Goal: Task Accomplishment & Management: Manage account settings

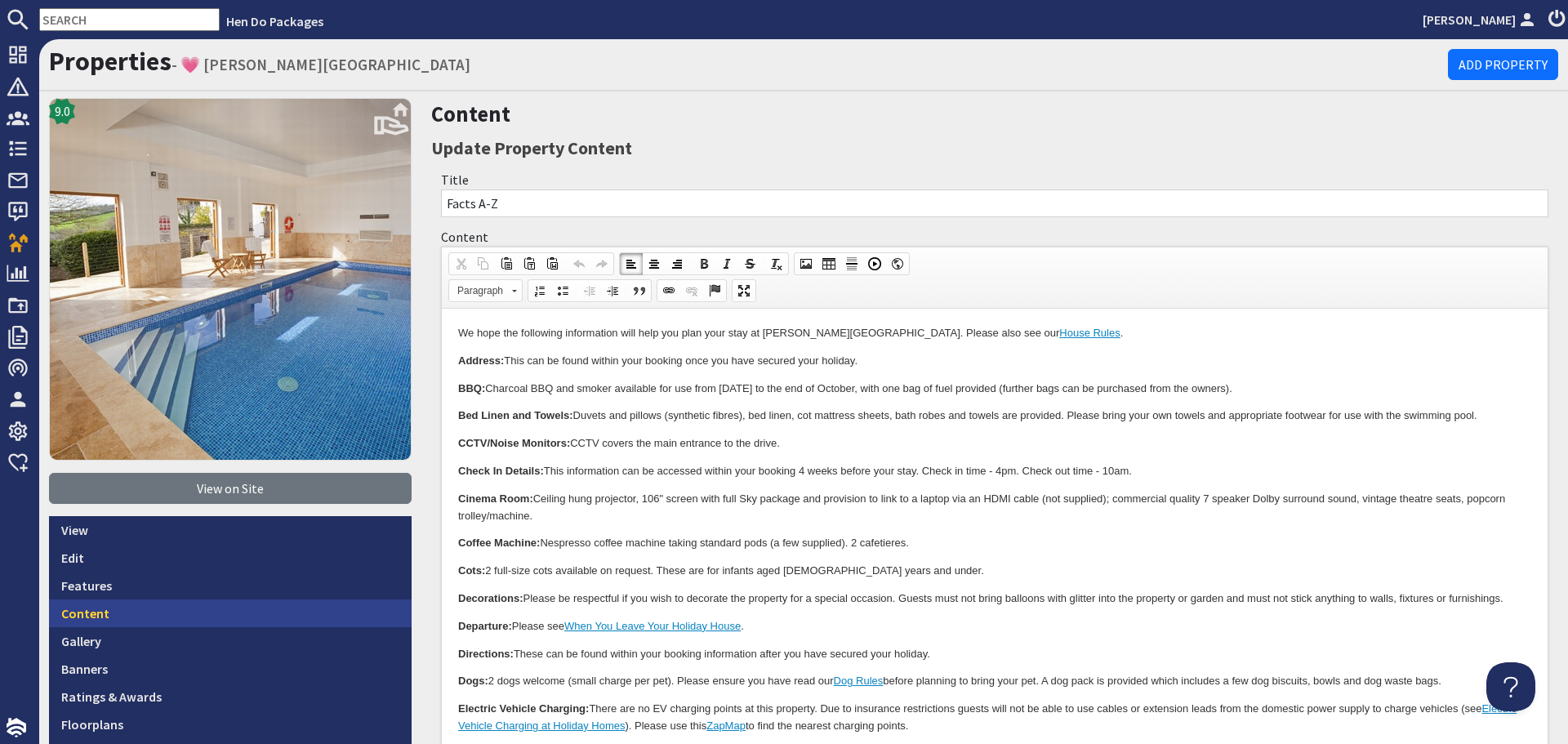
click at [239, 615] on link "Content" at bounding box center [230, 613] width 363 height 27
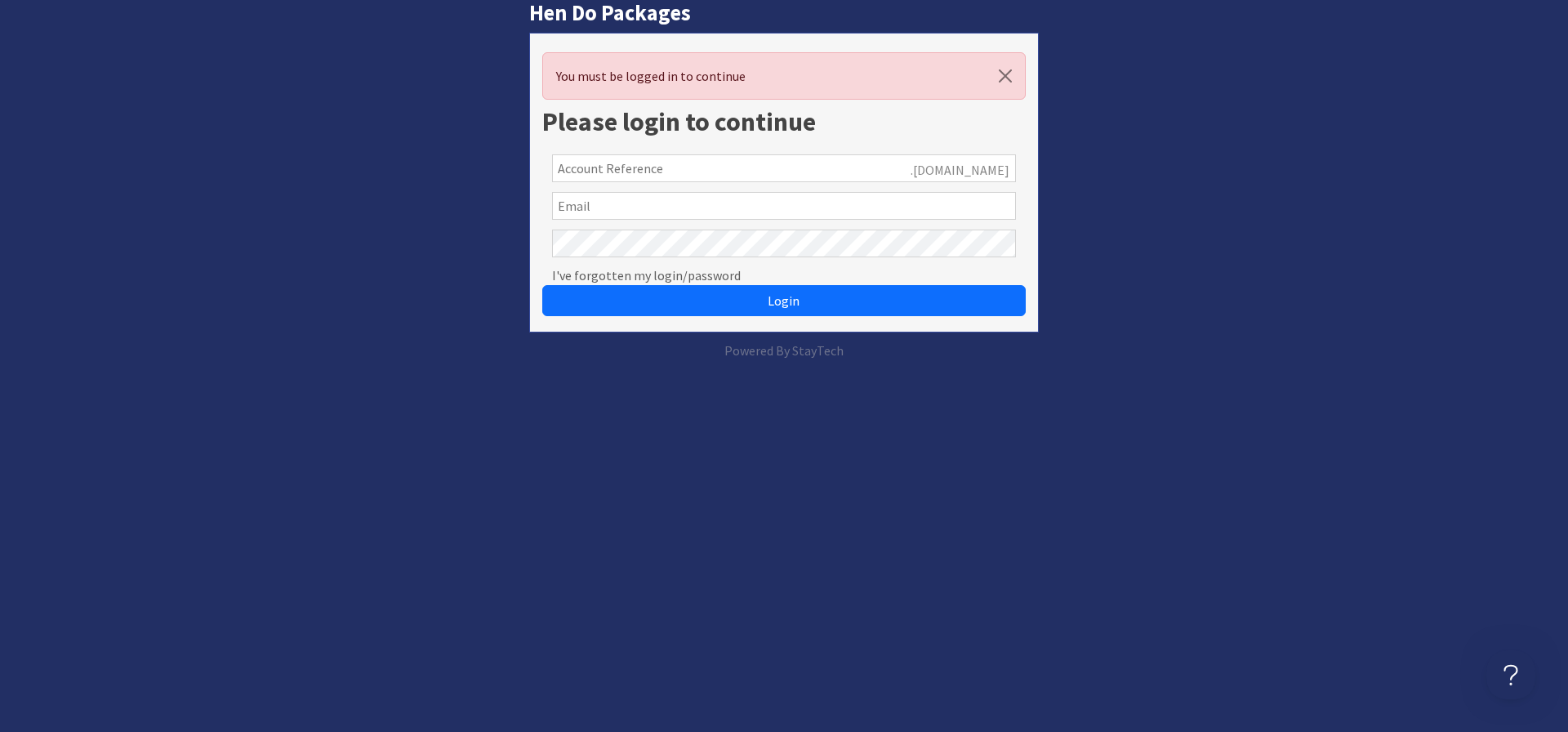
click at [696, 211] on input "text" at bounding box center [784, 205] width 464 height 27
type input "[PERSON_NAME][EMAIL_ADDRESS][DOMAIN_NAME]"
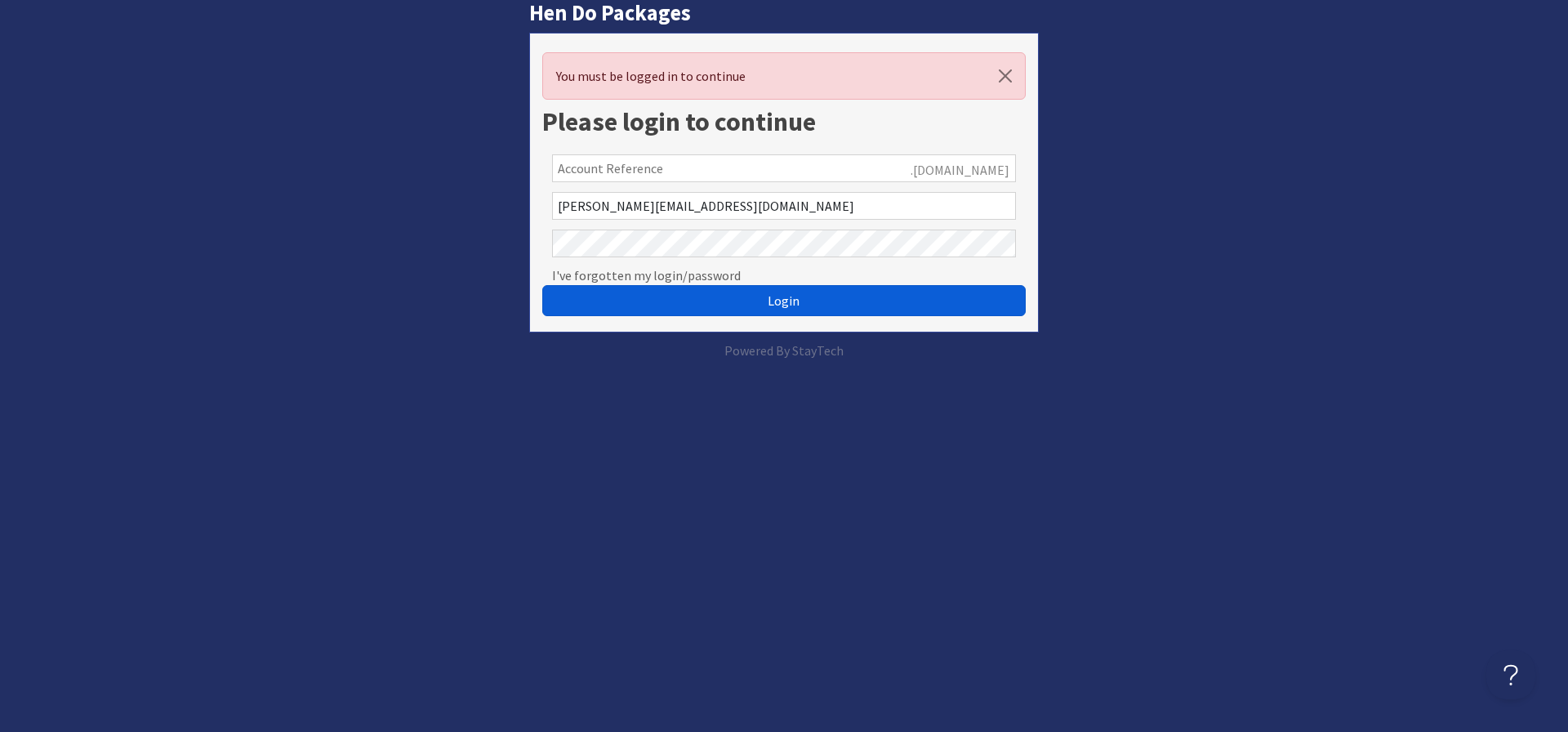
click at [711, 309] on button "Login" at bounding box center [784, 300] width 483 height 31
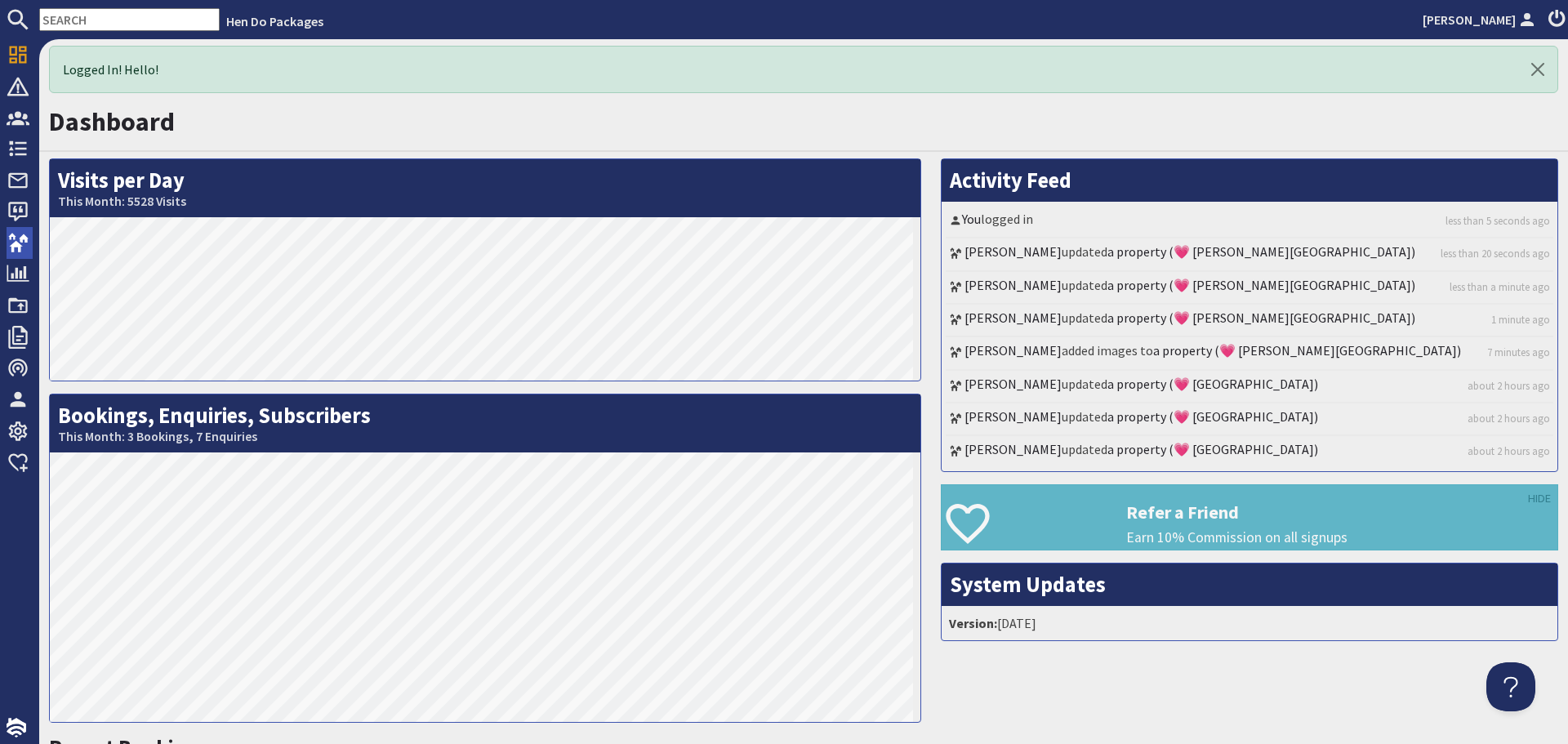
click at [22, 239] on use at bounding box center [18, 242] width 20 height 19
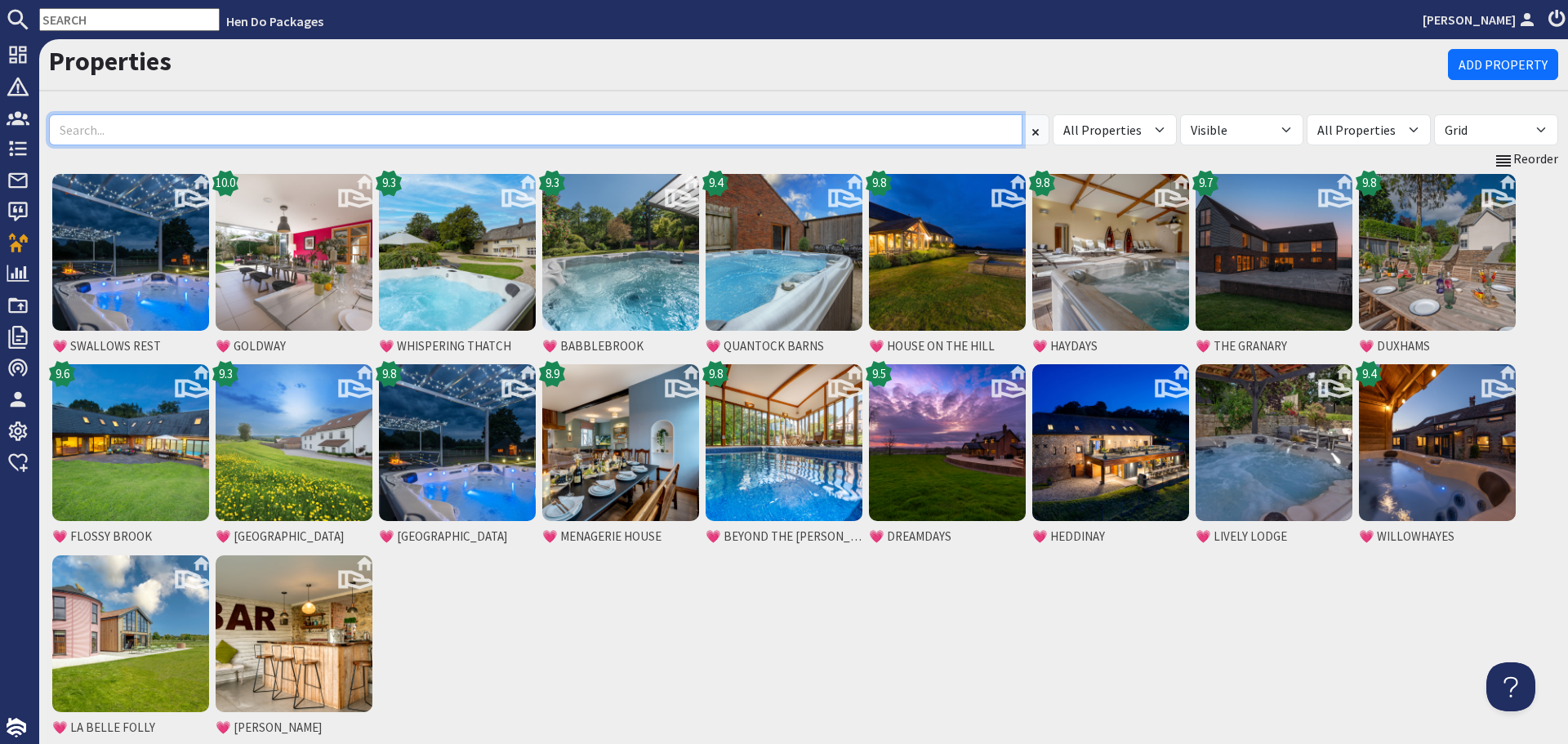
click at [190, 129] on input at bounding box center [535, 129] width 973 height 31
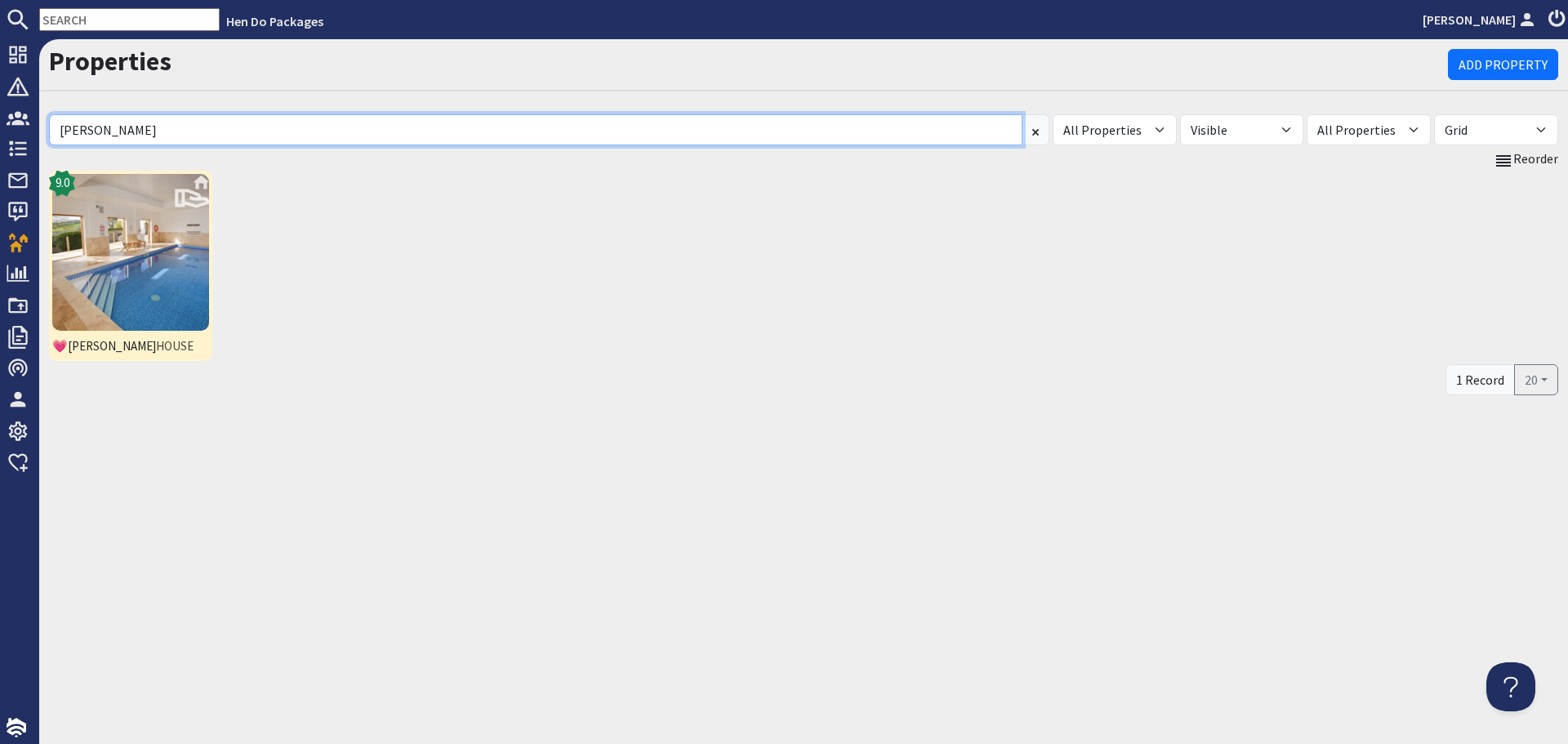
type input "berry"
click at [155, 232] on img at bounding box center [131, 253] width 157 height 157
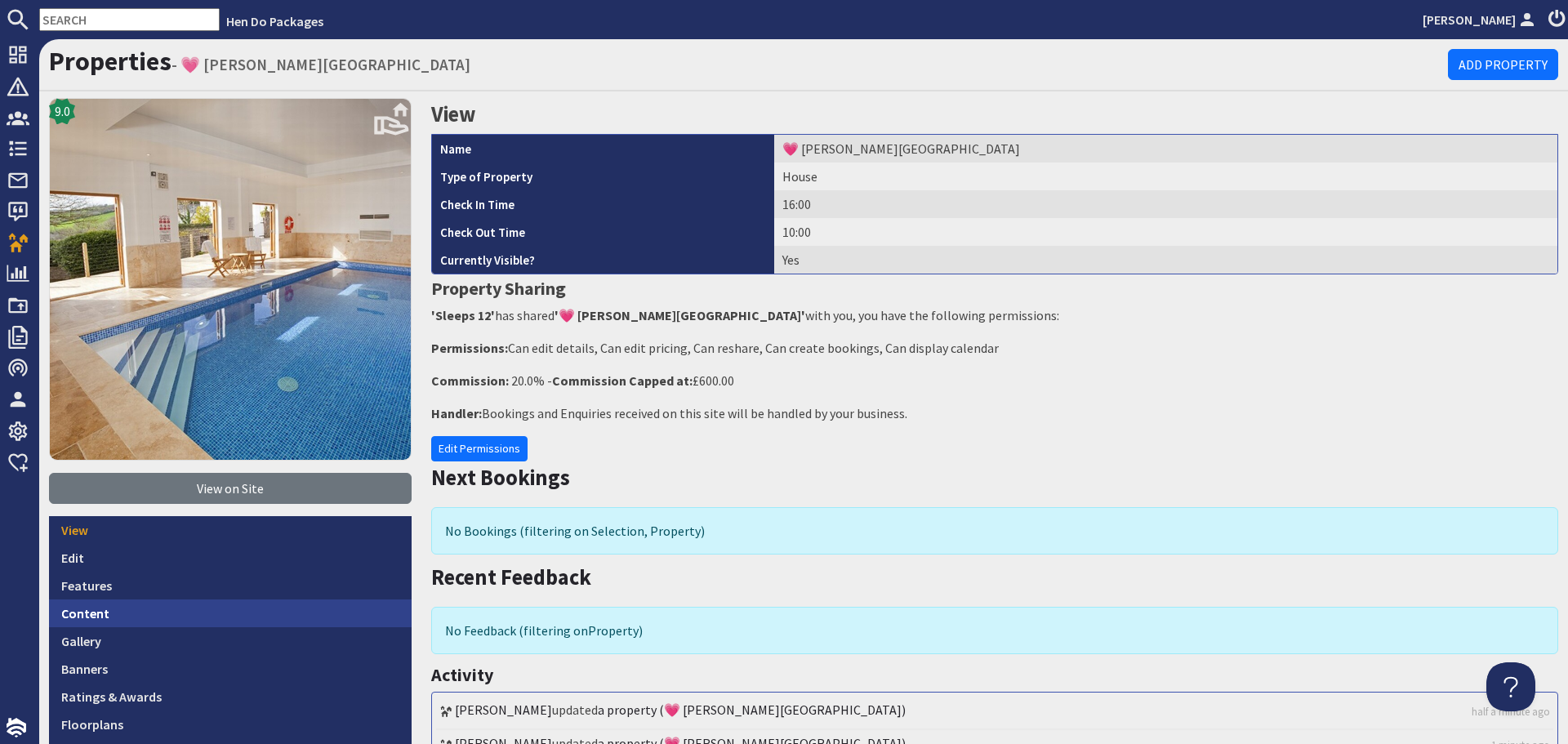
click at [133, 614] on link "Content" at bounding box center [230, 613] width 363 height 27
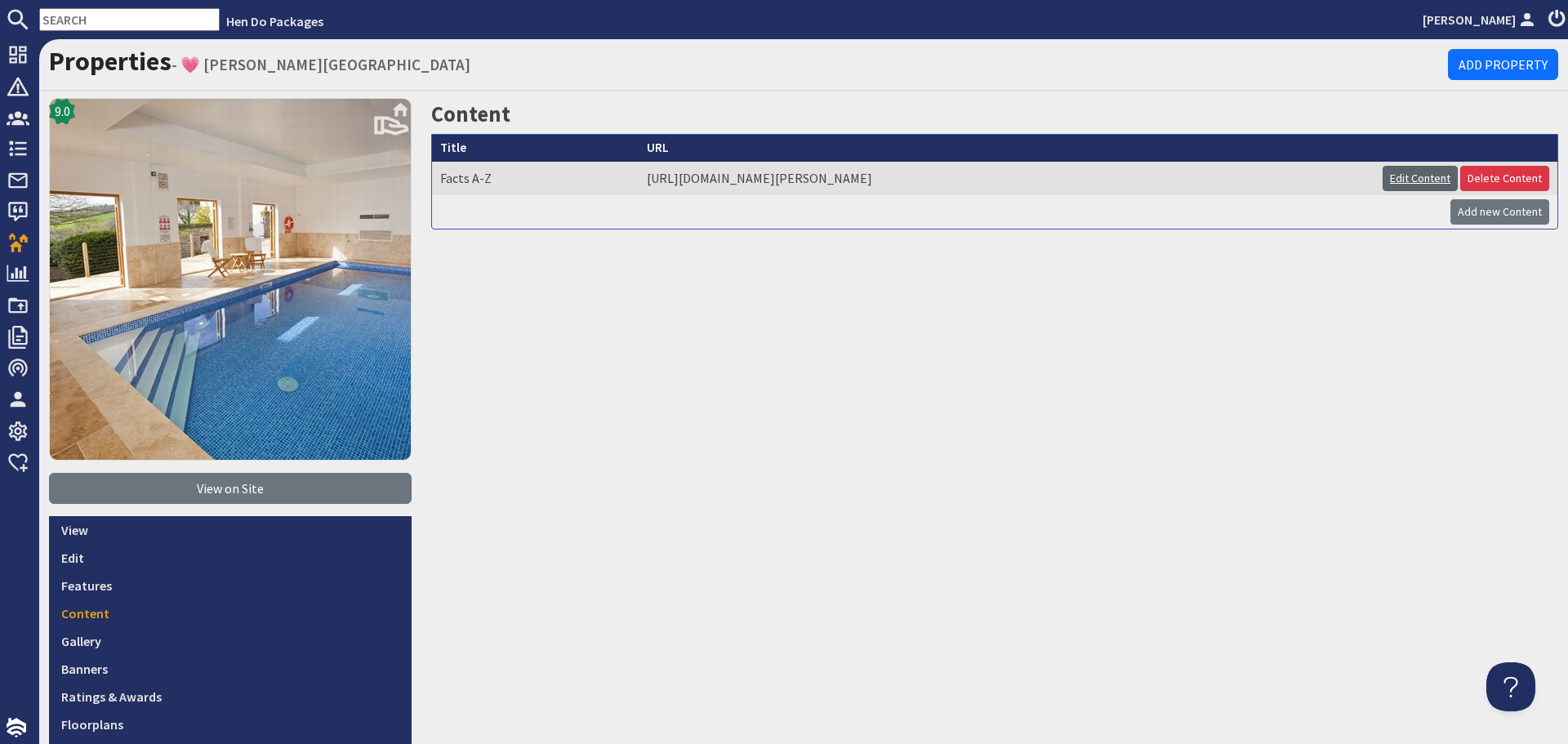
click at [1398, 177] on link "Edit Content" at bounding box center [1420, 178] width 75 height 26
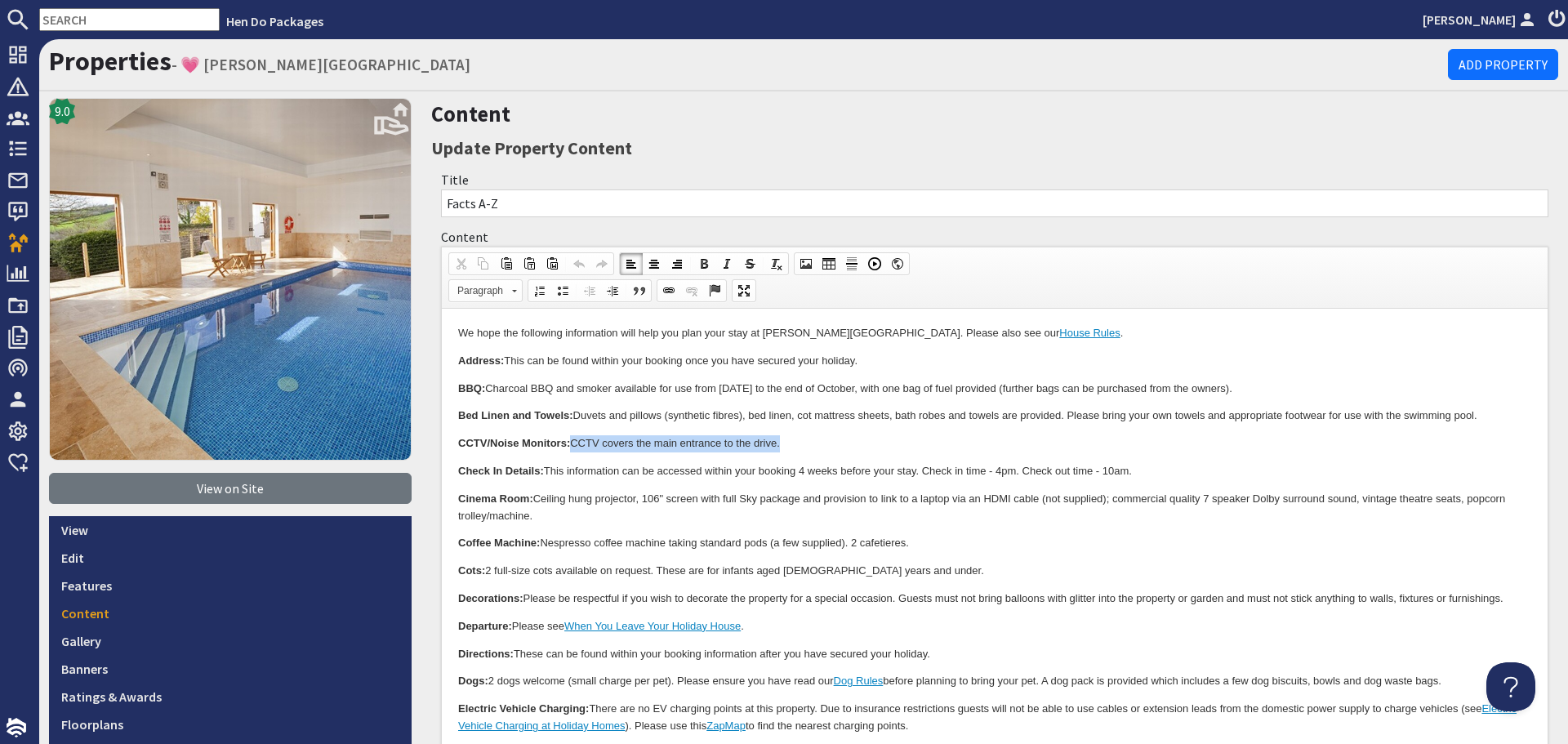
drag, startPoint x: 783, startPoint y: 446, endPoint x: 572, endPoint y: 438, distance: 211.2
click at [572, 438] on p "CCTV/Noise Monitors: CCTV covers the main entrance to the drive." at bounding box center [995, 444] width 1073 height 17
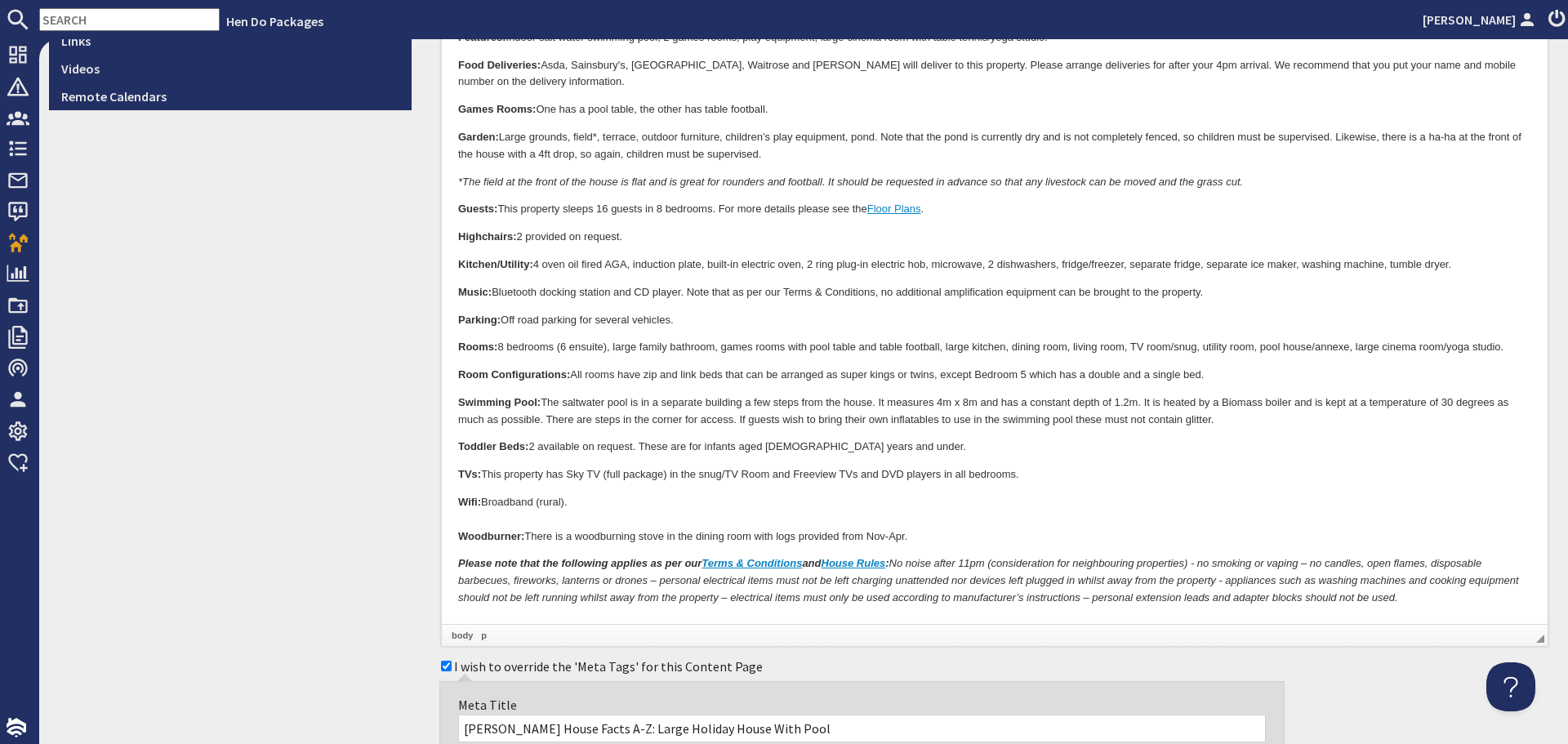
scroll to position [899, 0]
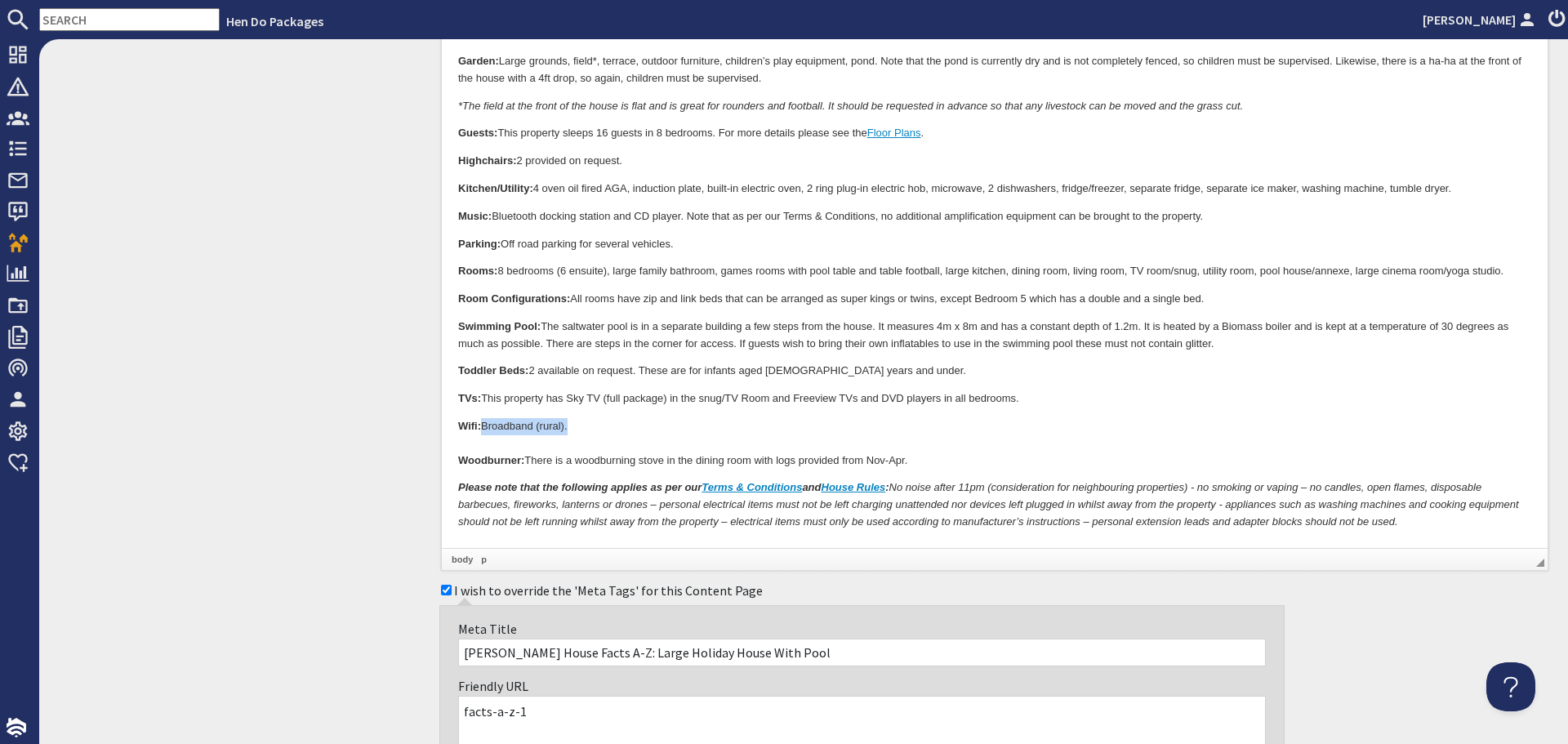
drag, startPoint x: 598, startPoint y: 421, endPoint x: 486, endPoint y: 434, distance: 112.8
click at [486, 434] on p "Wifi: Broadband (rural). Woodburner: There is a woodburning stove in the dining…" at bounding box center [995, 444] width 1073 height 50
drag, startPoint x: 485, startPoint y: 434, endPoint x: 528, endPoint y: 421, distance: 44.9
click at [528, 421] on p "Wifi: Starlink. Woodburner: There is a woodburning stove in the dining room wit…" at bounding box center [995, 444] width 1073 height 50
click at [579, 421] on p "Wifi: Starlink. Woodburner: There is a woodburning stove in the dining room wit…" at bounding box center [995, 444] width 1073 height 50
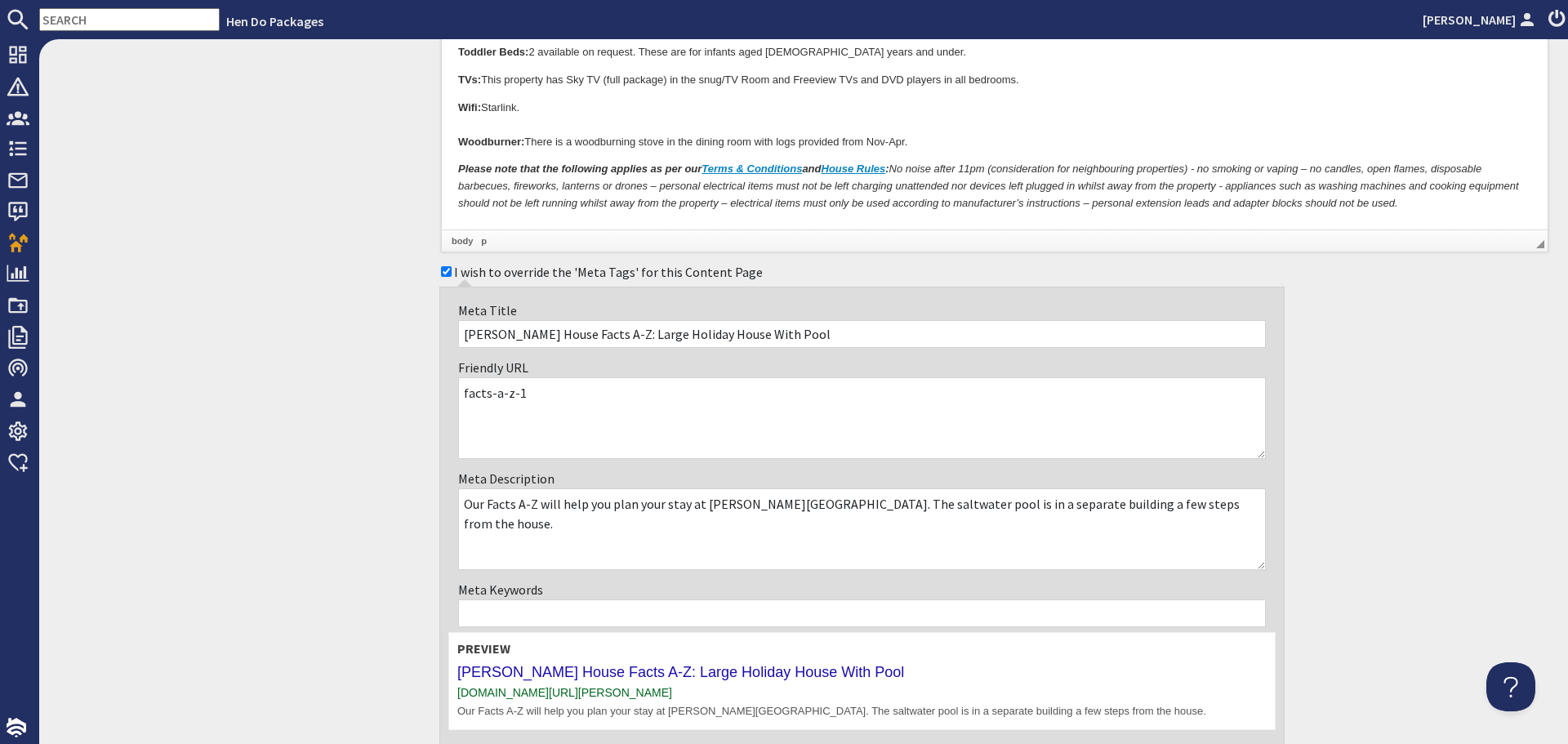
scroll to position [1350, 0]
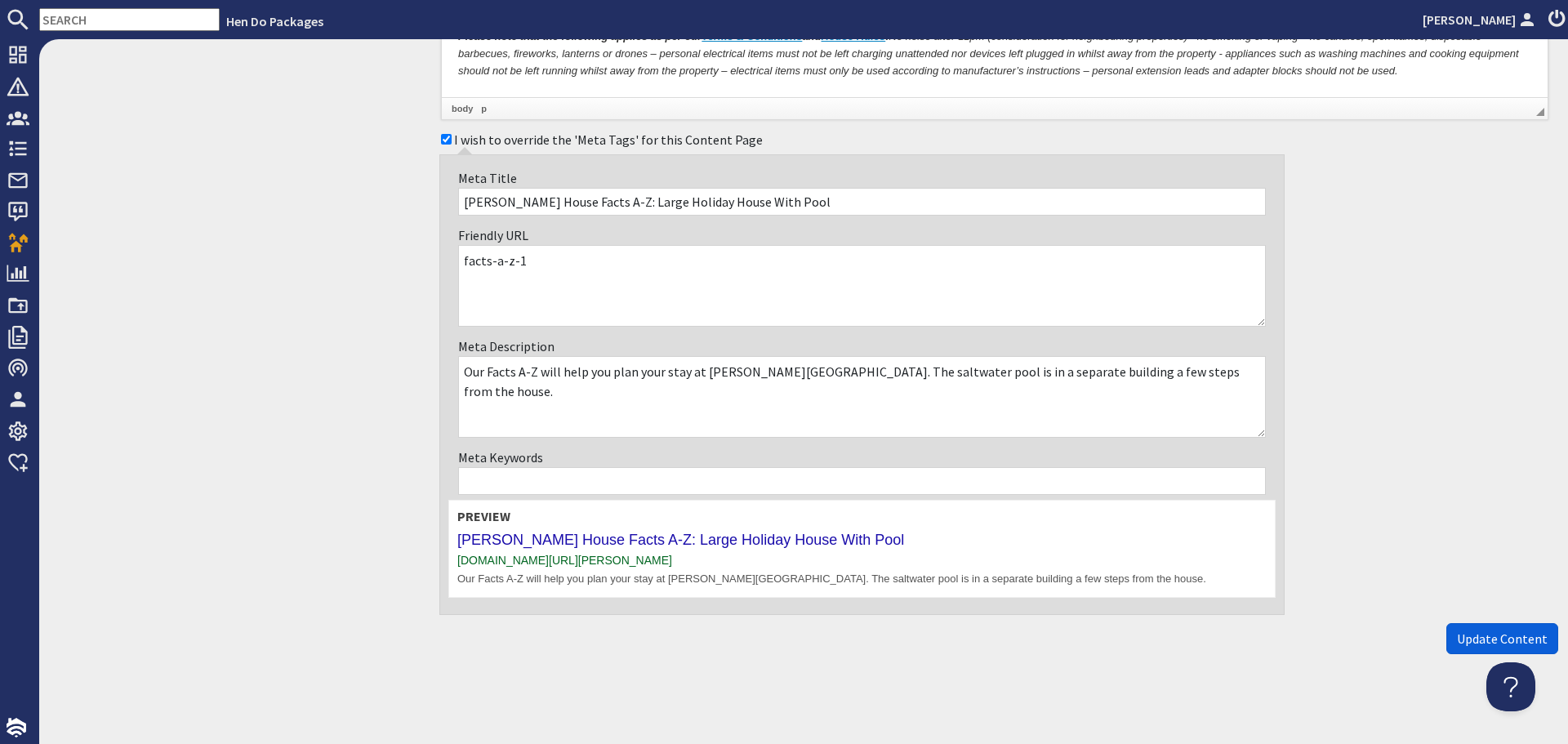
click at [1461, 634] on span "Update Content" at bounding box center [1503, 639] width 91 height 16
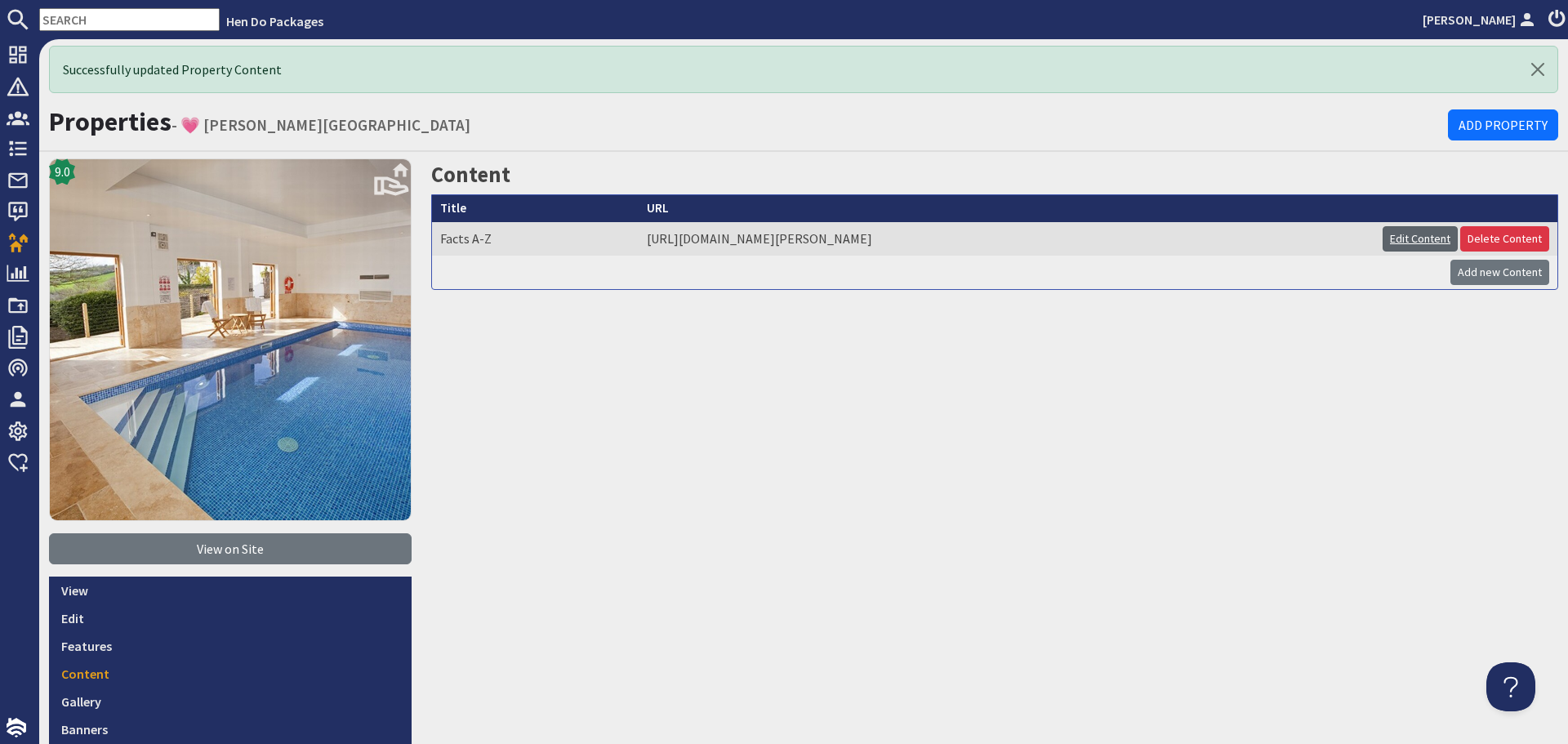
click at [1401, 241] on link "Edit Content" at bounding box center [1420, 239] width 75 height 26
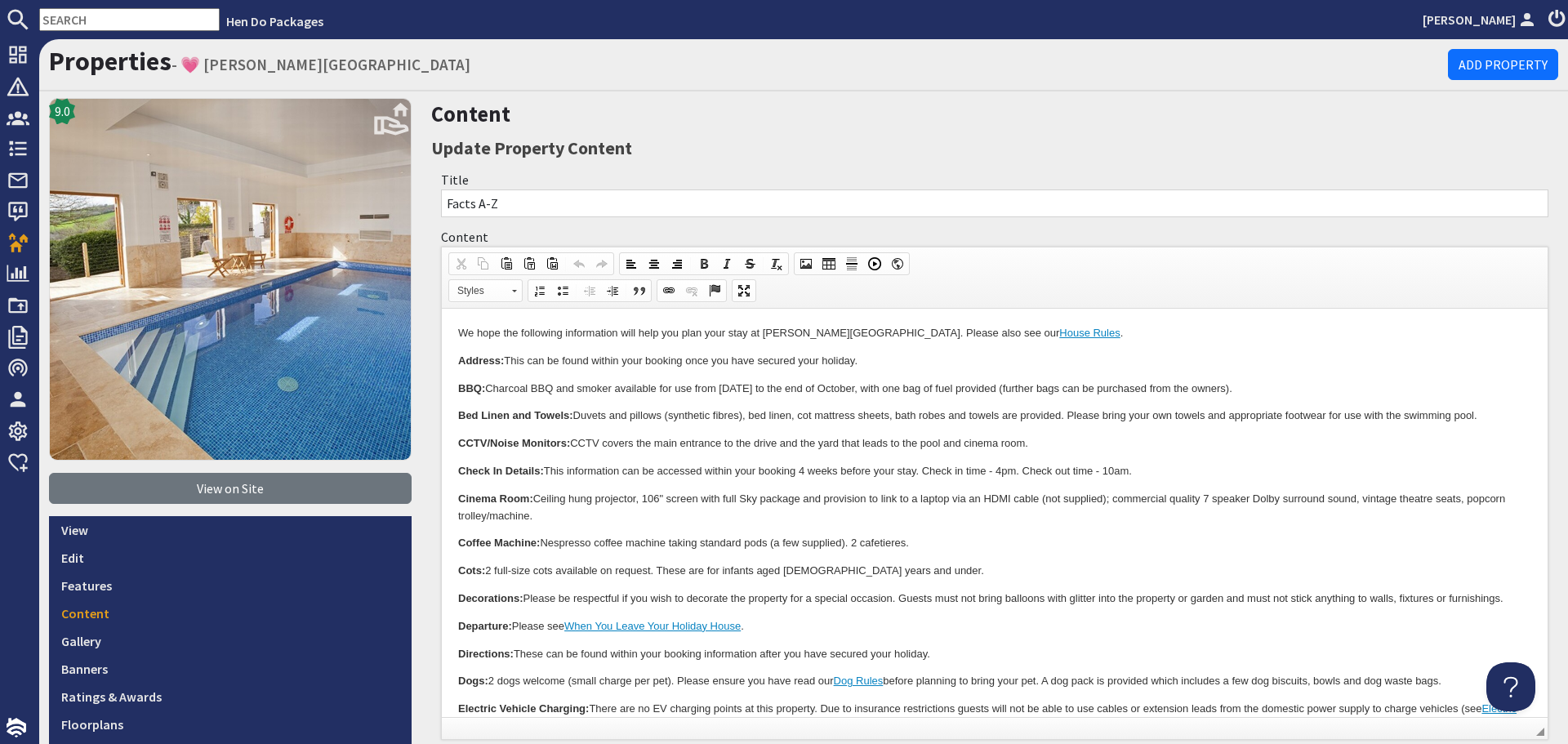
click at [1026, 440] on p "CCTV/Noise Monitors: CCTV covers the main entrance to the drive and the yard th…" at bounding box center [995, 444] width 1073 height 17
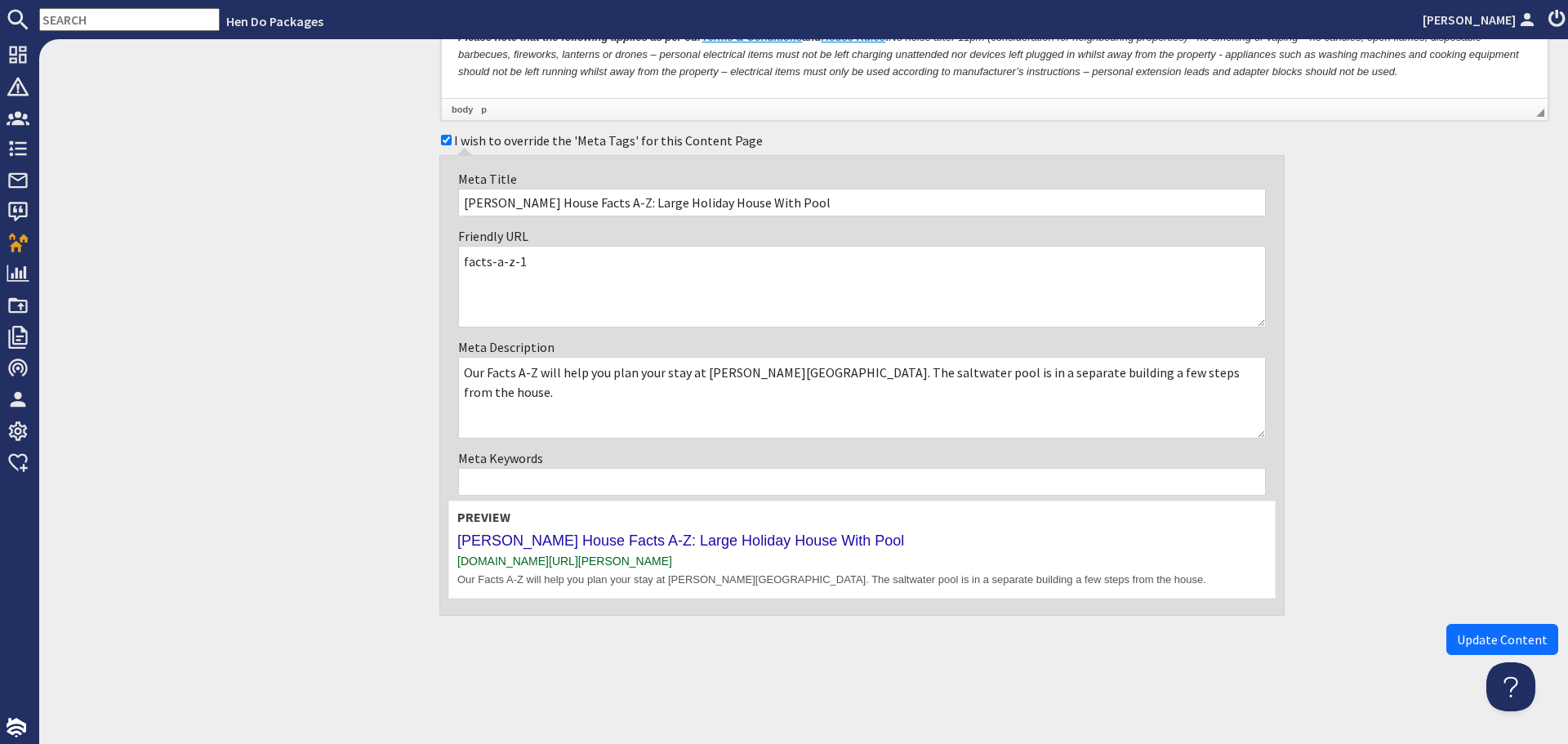
scroll to position [1350, 0]
drag, startPoint x: 1458, startPoint y: 637, endPoint x: 1280, endPoint y: 679, distance: 182.9
click at [1459, 637] on span "Update Content" at bounding box center [1503, 639] width 91 height 16
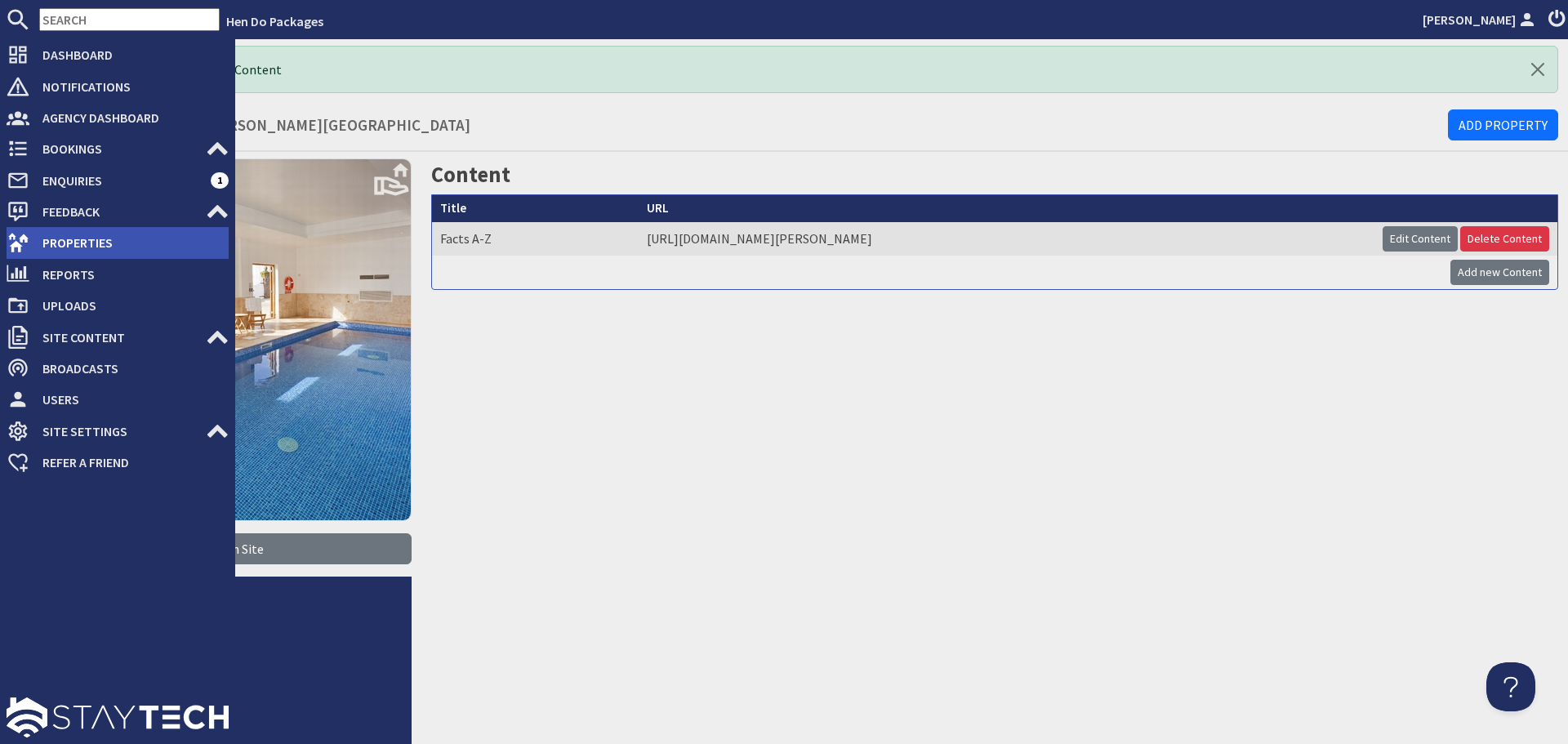
click at [24, 248] on icon at bounding box center [18, 243] width 23 height 23
